Goal: Check status

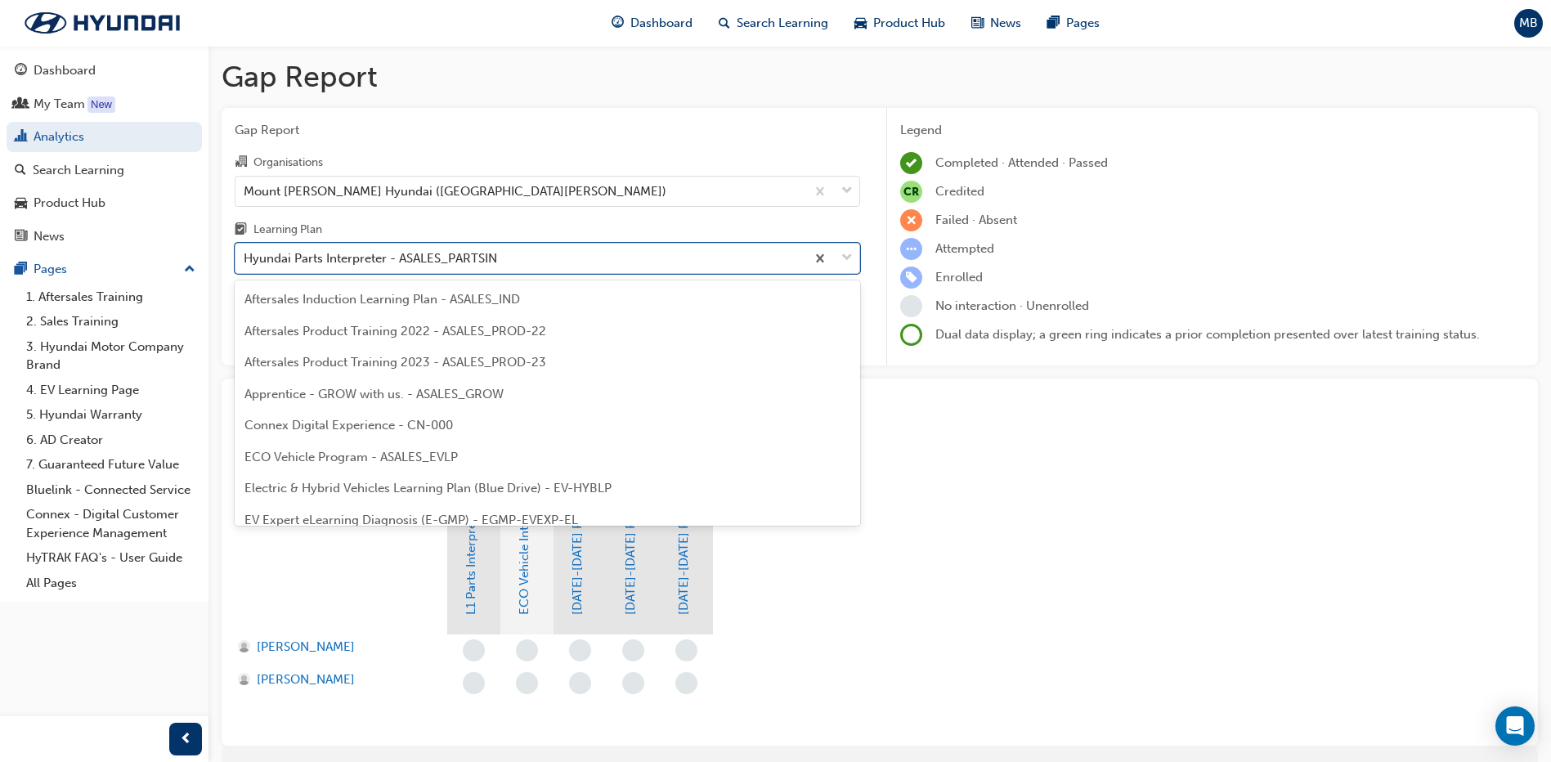
click at [349, 257] on div "Hyundai Parts Interpreter - ASALES_PARTSIN" at bounding box center [371, 258] width 254 height 19
click at [245, 257] on input "Learning Plan option Hyundai Parts Interpreter - ASALES_PARTSIN, selected. opti…" at bounding box center [245, 258] width 2 height 14
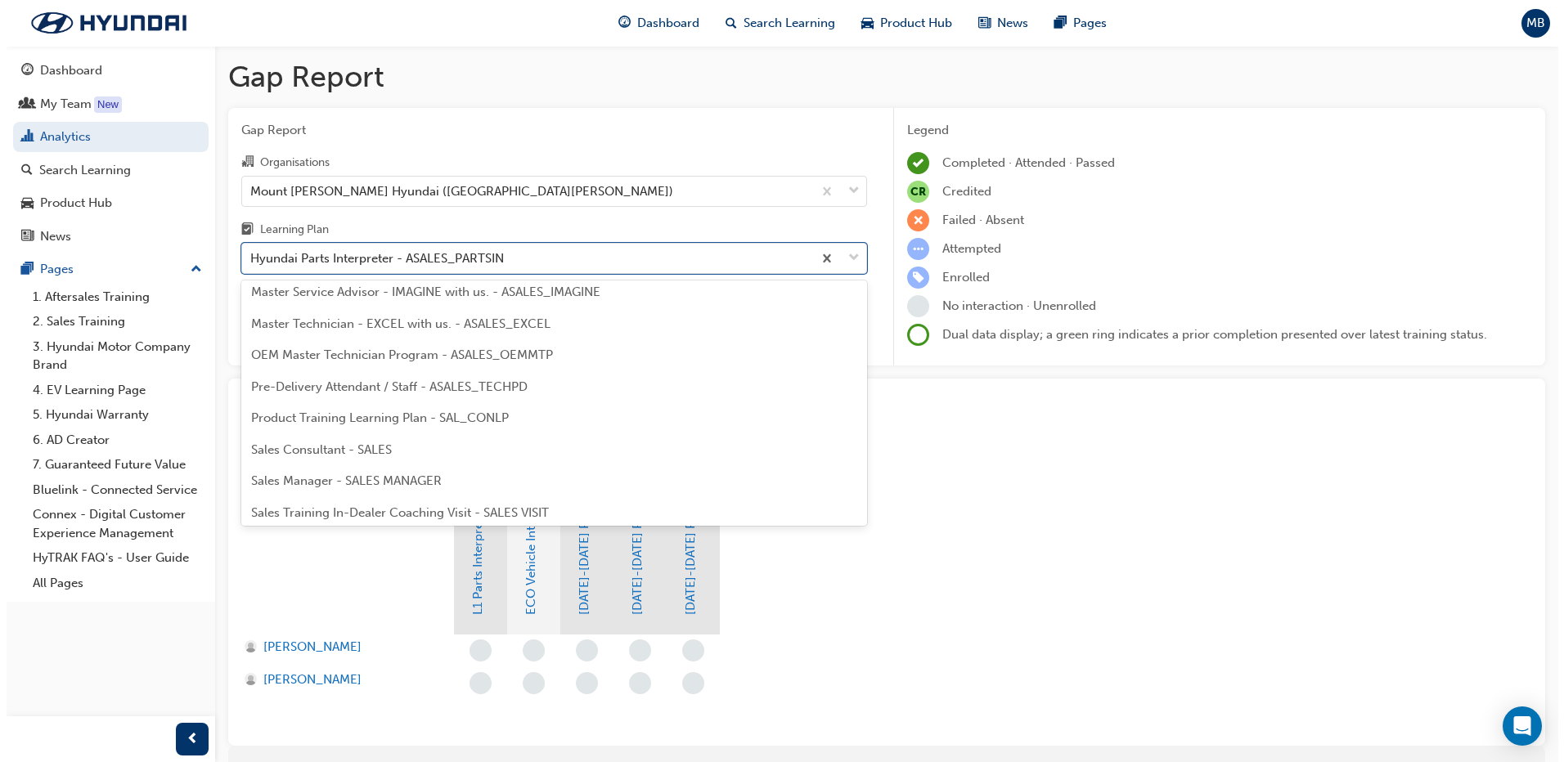
scroll to position [701, 0]
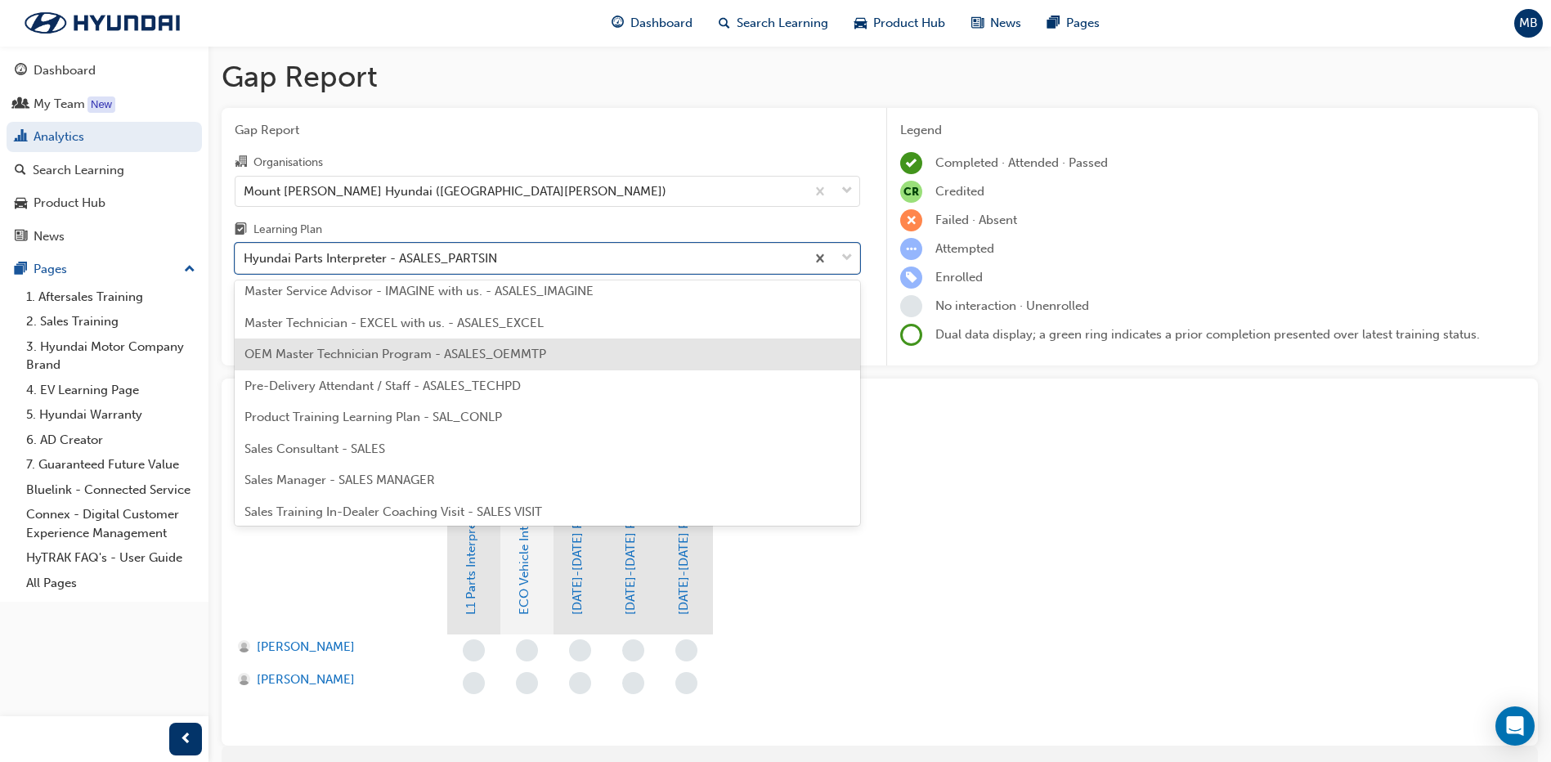
click at [337, 355] on span "OEM Master Technician Program - ASALES_OEMMTP" at bounding box center [396, 354] width 302 height 15
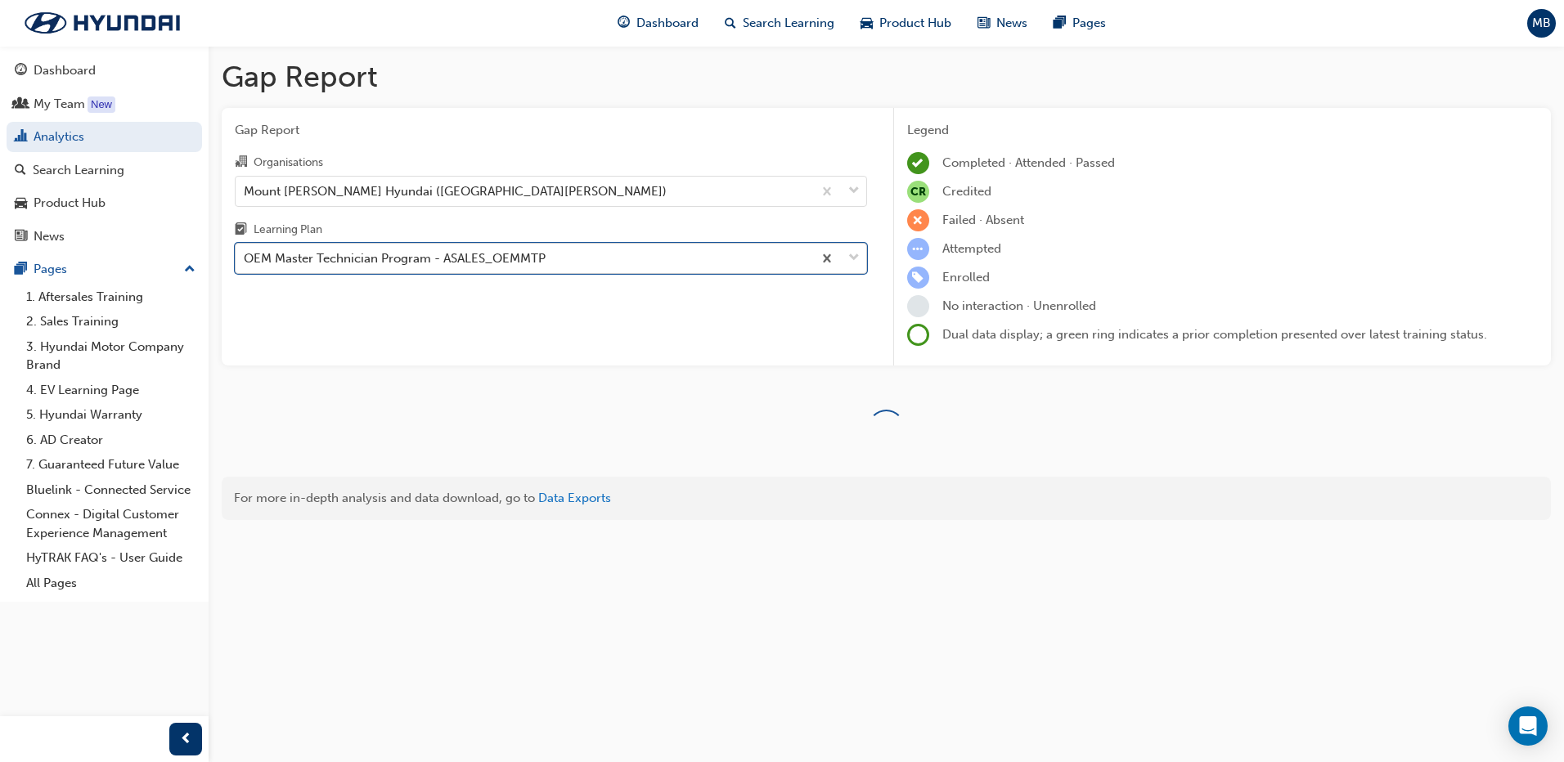
click at [337, 260] on div "OEM Master Technician Program - ASALES_OEMMTP" at bounding box center [395, 258] width 302 height 19
click at [245, 260] on input "Learning Plan option OEM Master Technician Program - ASALES_OEMMTP, selected. 0…" at bounding box center [245, 258] width 2 height 14
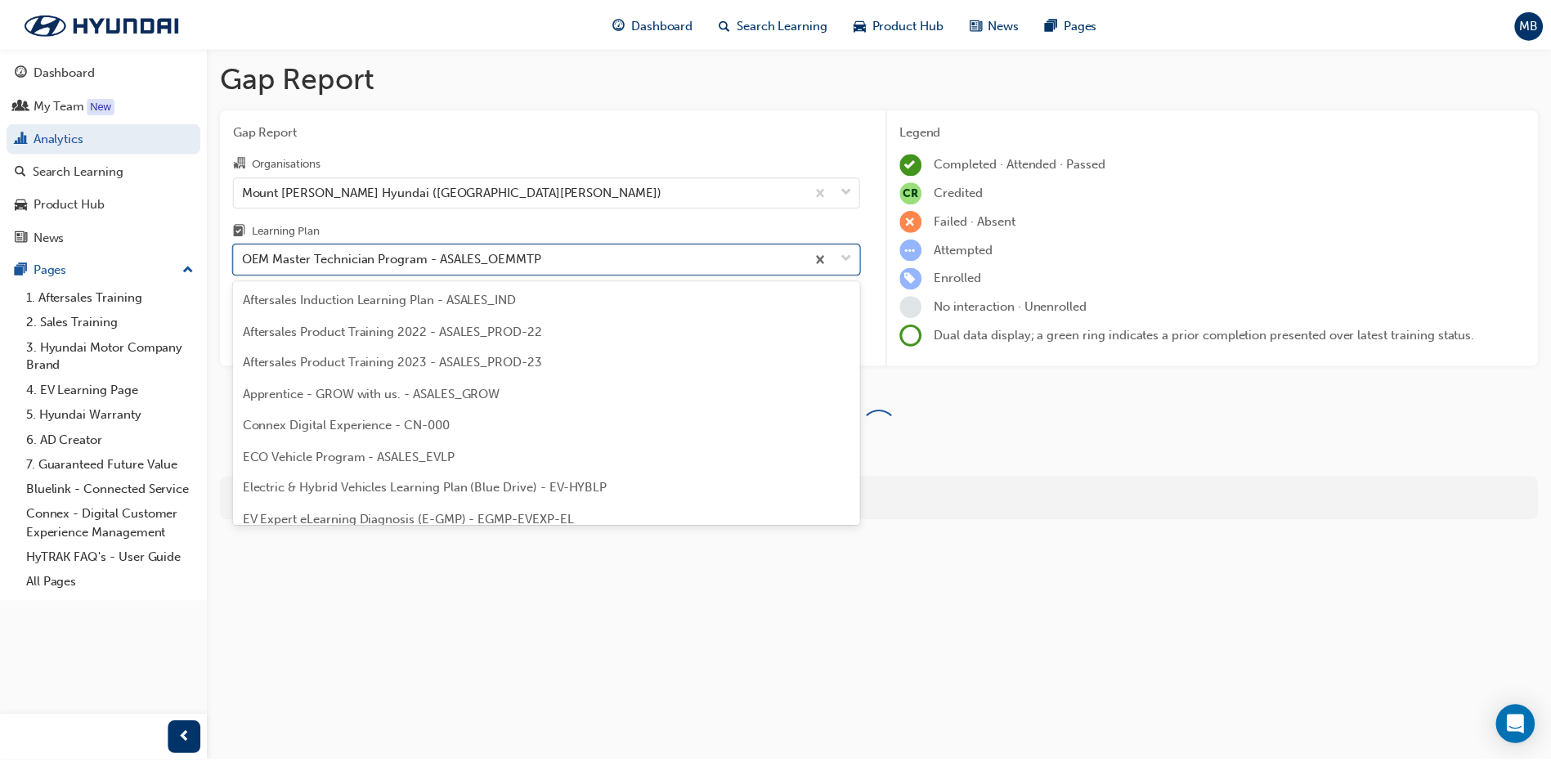
scroll to position [556, 0]
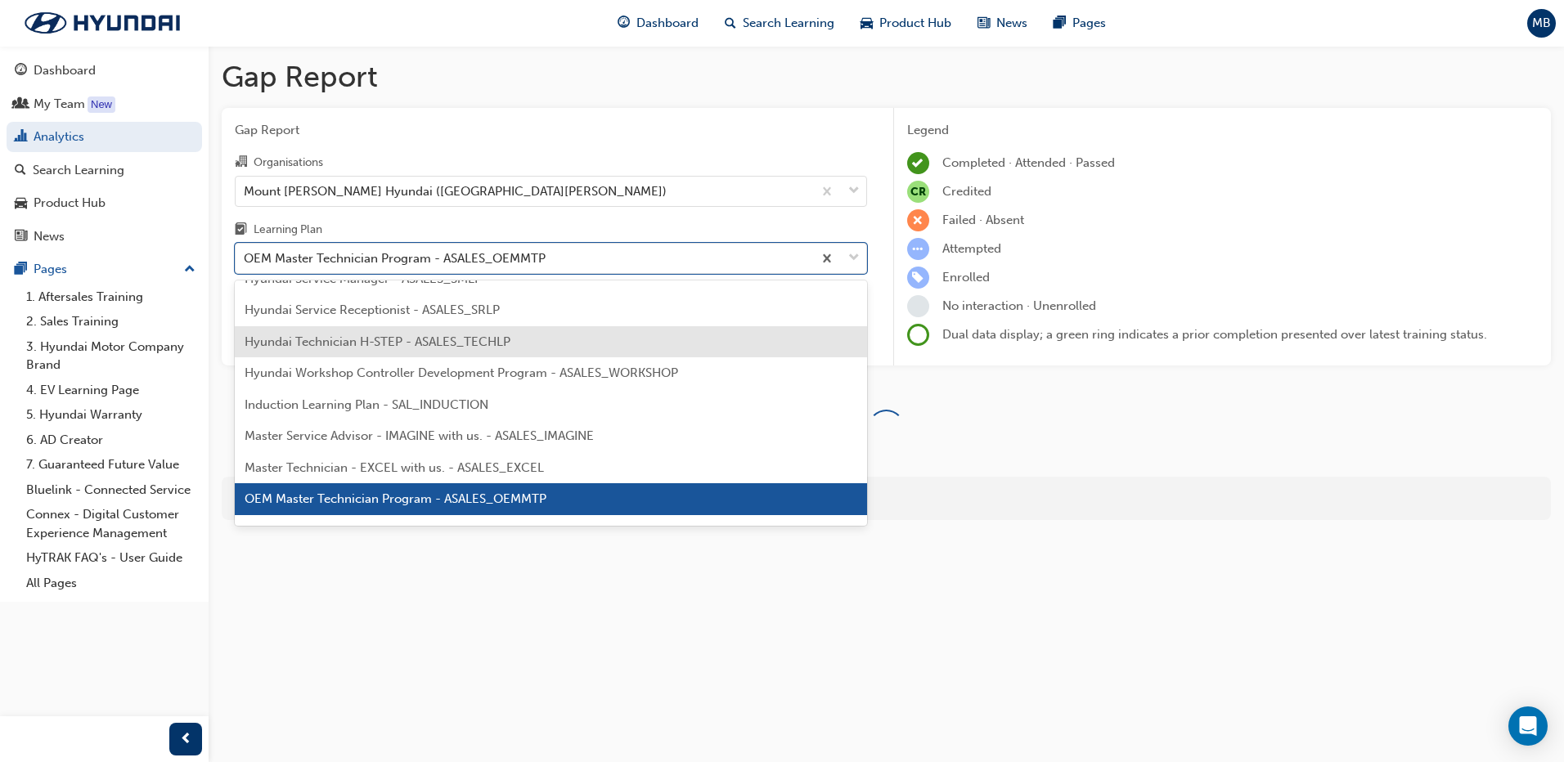
click at [341, 335] on span "Hyundai Technician H-STEP - ASALES_TECHLP" at bounding box center [378, 342] width 266 height 15
